Goal: Check status

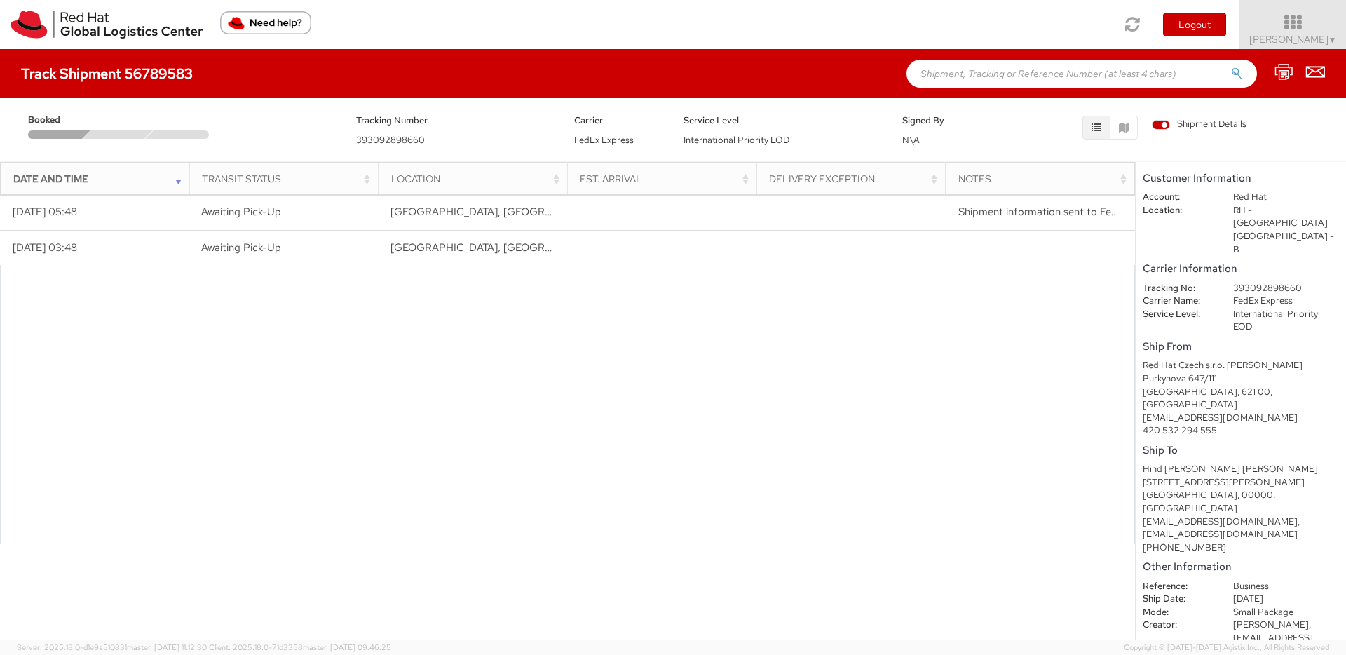
click at [388, 140] on span "393092898660" at bounding box center [390, 140] width 69 height 12
copy span "393092898660"
drag, startPoint x: 637, startPoint y: 144, endPoint x: 573, endPoint y: 142, distance: 64.5
click at [573, 142] on div "Carrier FedEx Express" at bounding box center [618, 129] width 109 height 35
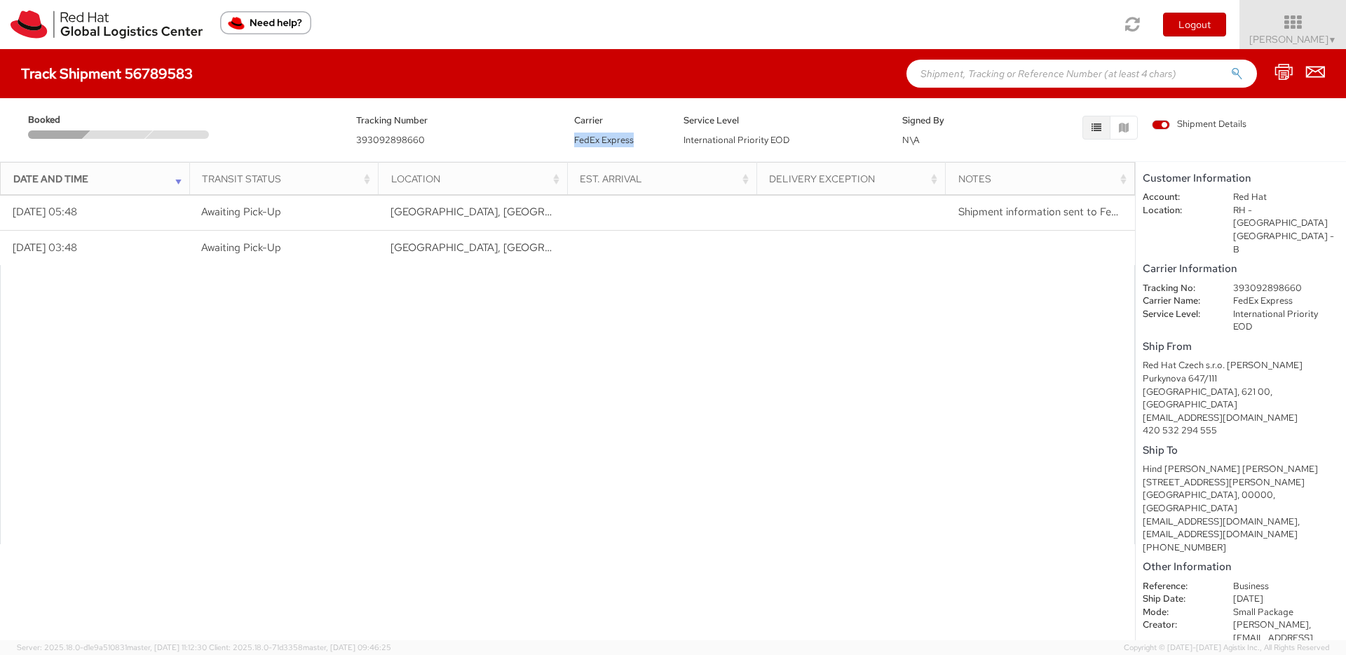
copy span "FedEx Express"
click at [30, 32] on img at bounding box center [107, 25] width 192 height 28
